Goal: Information Seeking & Learning: Learn about a topic

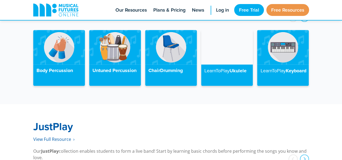
scroll to position [1290, 0]
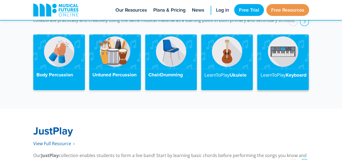
click at [277, 56] on img at bounding box center [283, 51] width 52 height 34
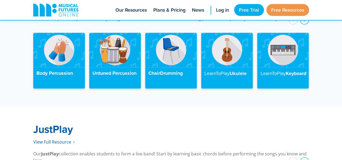
scroll to position [1290, 0]
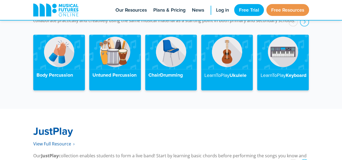
drag, startPoint x: 338, startPoint y: 114, endPoint x: 334, endPoint y: 104, distance: 10.4
click at [334, 109] on div "JustPlay View Full Resource‎‏‏‎ ‎ › Our JustPlay collection enables students to…" at bounding box center [171, 140] width 342 height 62
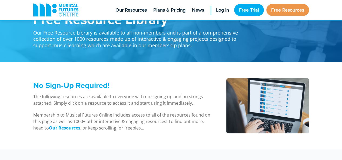
scroll to position [14, 0]
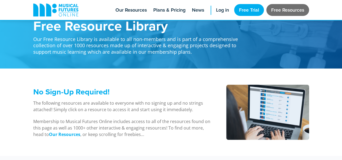
click at [274, 12] on link "Free Resources" at bounding box center [287, 10] width 43 height 12
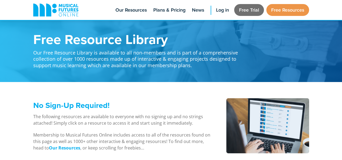
click at [247, 12] on link "Free Trial" at bounding box center [249, 10] width 30 height 12
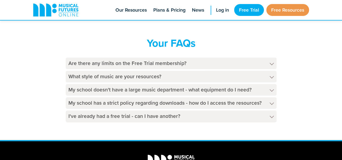
scroll to position [316, 0]
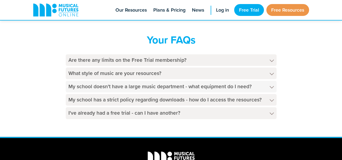
click at [175, 87] on h4 "My school doesn't have a large music department - what equipment do I need?" at bounding box center [171, 87] width 211 height 12
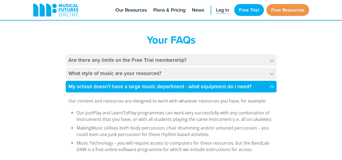
click at [222, 11] on span "Log in" at bounding box center [222, 9] width 13 height 7
click at [167, 11] on span "Plans & Pricing" at bounding box center [169, 9] width 32 height 7
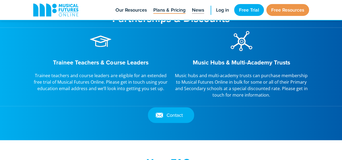
scroll to position [667, 0]
